Goal: Task Accomplishment & Management: Complete application form

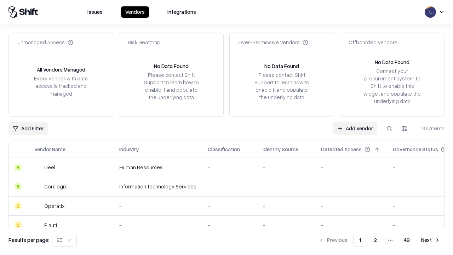
click at [355, 128] on link "Add Vendor" at bounding box center [355, 128] width 44 height 13
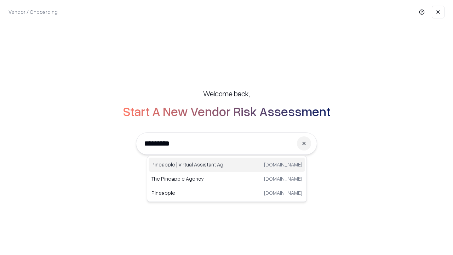
click at [227, 165] on div "Pineapple | Virtual Assistant Agency trypineapple.com" at bounding box center [227, 165] width 157 height 14
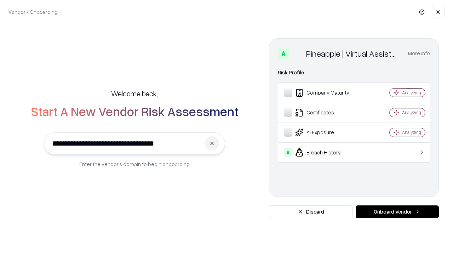
type input "**********"
click at [397, 212] on button "Onboard Vendor" at bounding box center [397, 211] width 83 height 13
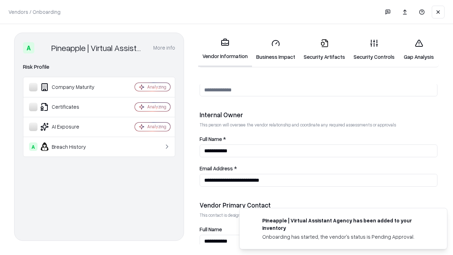
scroll to position [367, 0]
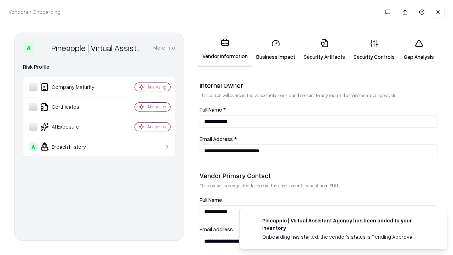
click at [324, 50] on link "Security Artifacts" at bounding box center [325, 49] width 50 height 33
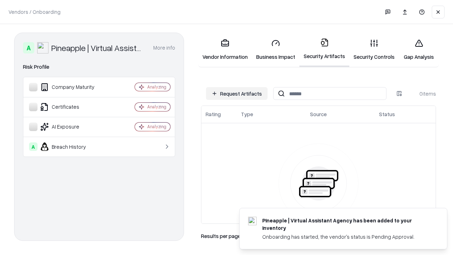
click at [237, 94] on button "Request Artifacts" at bounding box center [237, 93] width 62 height 13
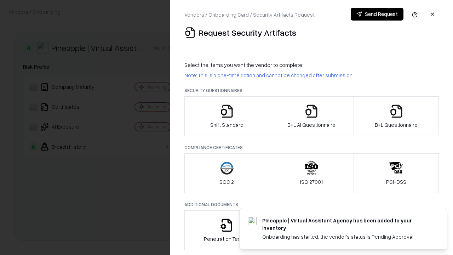
click at [396, 116] on icon "button" at bounding box center [397, 111] width 14 height 14
click at [311, 116] on icon "button" at bounding box center [312, 111] width 14 height 14
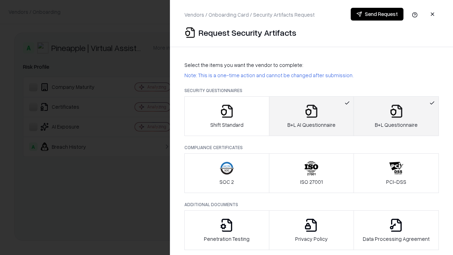
click at [377, 14] on button "Send Request" at bounding box center [377, 14] width 53 height 13
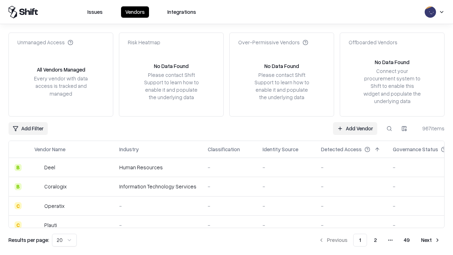
click at [390, 128] on button at bounding box center [389, 128] width 13 height 13
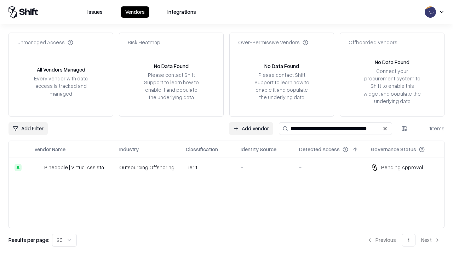
type input "**********"
click at [231, 167] on td "Tier 1" at bounding box center [207, 167] width 55 height 19
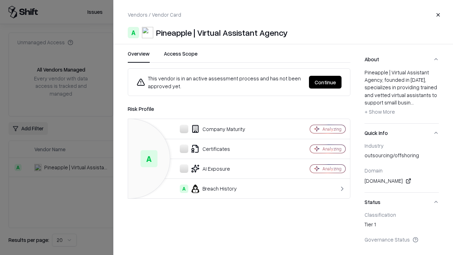
click at [325, 82] on button "Continue" at bounding box center [325, 82] width 33 height 13
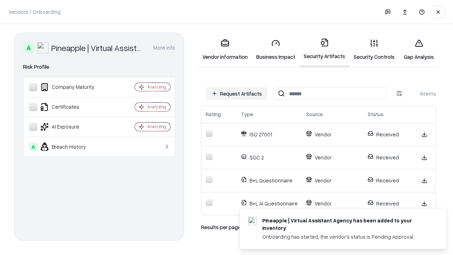
click at [419, 50] on link "Gap Analysis" at bounding box center [419, 49] width 40 height 33
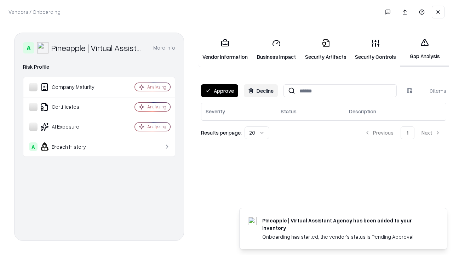
click at [220, 91] on button "Approve" at bounding box center [219, 90] width 37 height 13
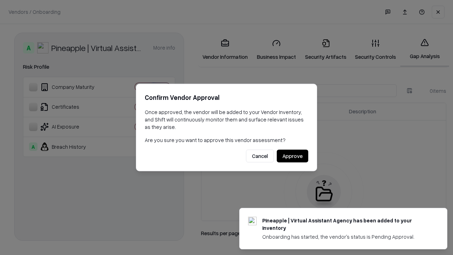
click at [293, 156] on button "Approve" at bounding box center [293, 156] width 32 height 13
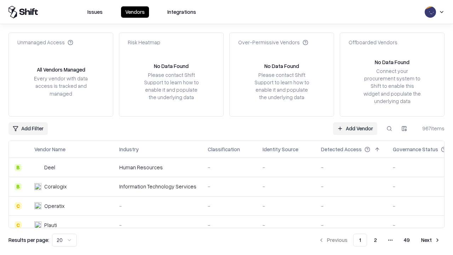
type input "**********"
click at [355, 128] on link "Add Vendor" at bounding box center [355, 128] width 44 height 13
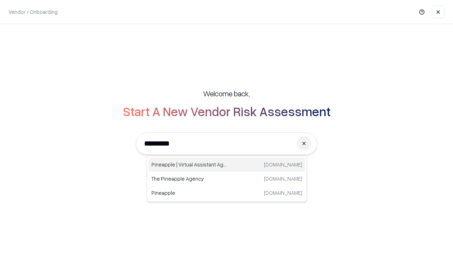
click at [227, 165] on div "Pineapple | Virtual Assistant Agency trypineapple.com" at bounding box center [227, 165] width 157 height 14
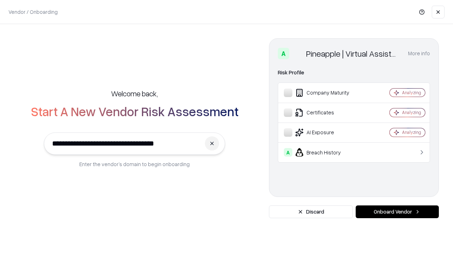
type input "**********"
click at [397, 212] on button "Onboard Vendor" at bounding box center [397, 211] width 83 height 13
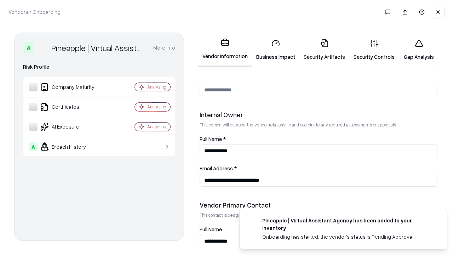
scroll to position [367, 0]
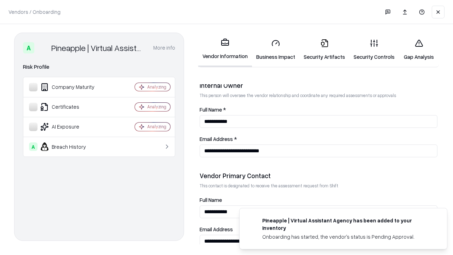
click at [419, 50] on link "Gap Analysis" at bounding box center [419, 49] width 40 height 33
